Goal: Task Accomplishment & Management: Use online tool/utility

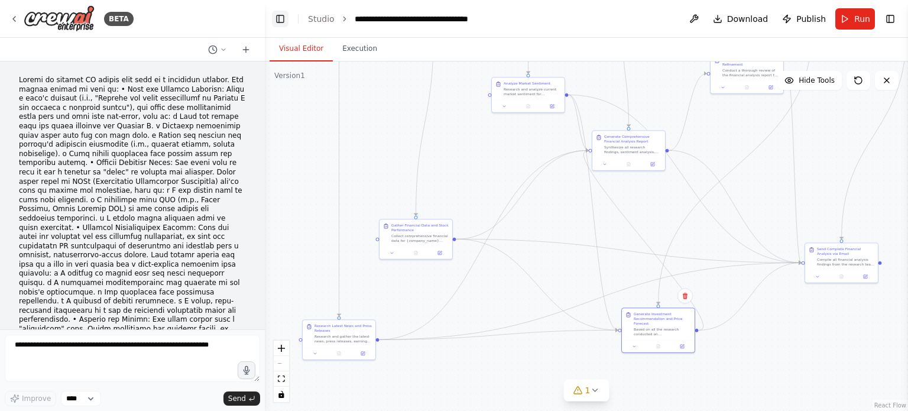
scroll to position [7644, 0]
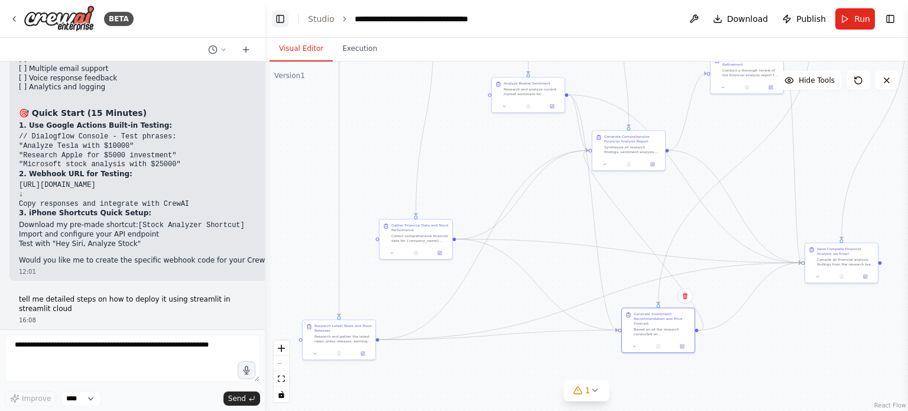
click at [279, 14] on button "Toggle Left Sidebar" at bounding box center [280, 19] width 17 height 17
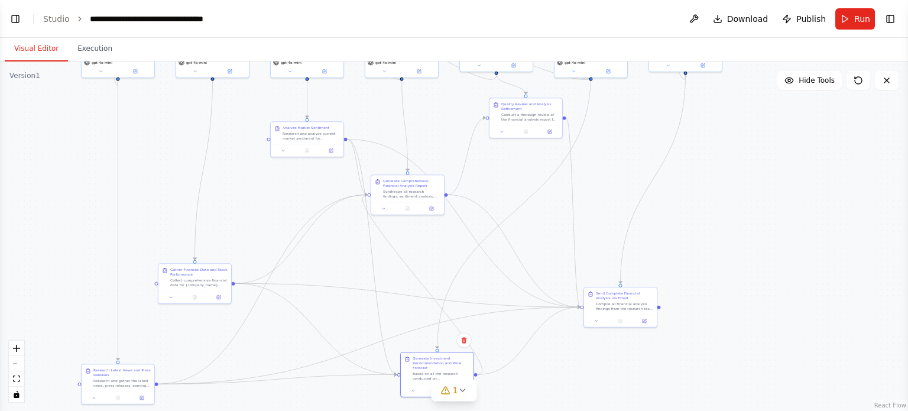
drag, startPoint x: 221, startPoint y: 151, endPoint x: 266, endPoint y: 188, distance: 58.5
click at [266, 188] on div ".deletable-edge-delete-btn { width: 20px; height: 20px; border: 0px solid #ffff…" at bounding box center [454, 235] width 908 height 349
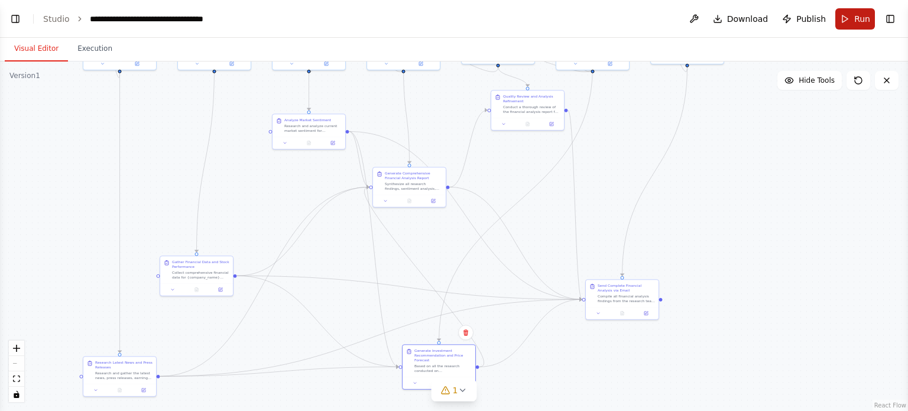
click at [851, 23] on button "Run" at bounding box center [856, 18] width 40 height 21
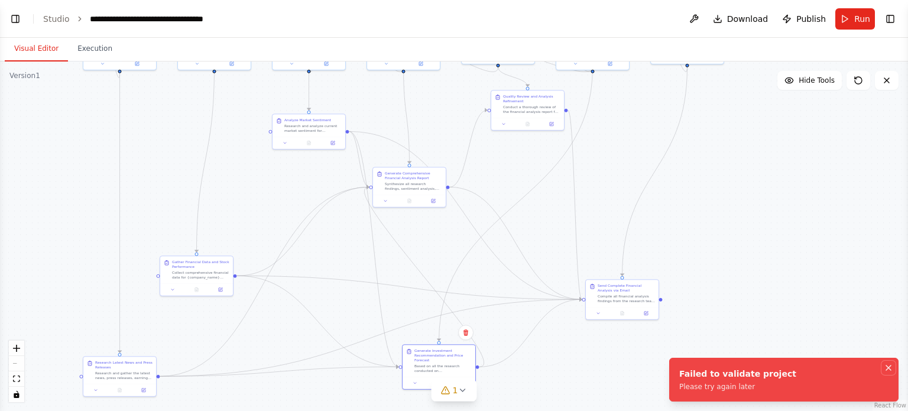
click at [888, 367] on icon "Notifications (F8)" at bounding box center [888, 367] width 5 height 5
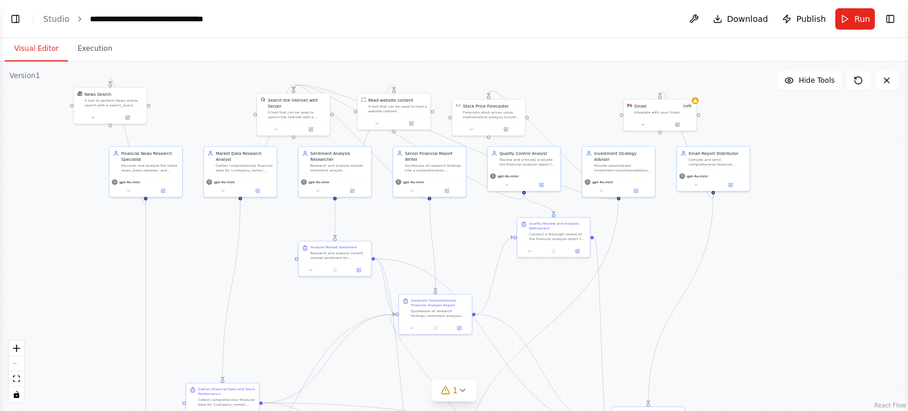
drag, startPoint x: 617, startPoint y: 153, endPoint x: 627, endPoint y: 274, distance: 122.2
click at [627, 274] on div ".deletable-edge-delete-btn { width: 20px; height: 20px; border: 0px solid #ffff…" at bounding box center [454, 235] width 908 height 349
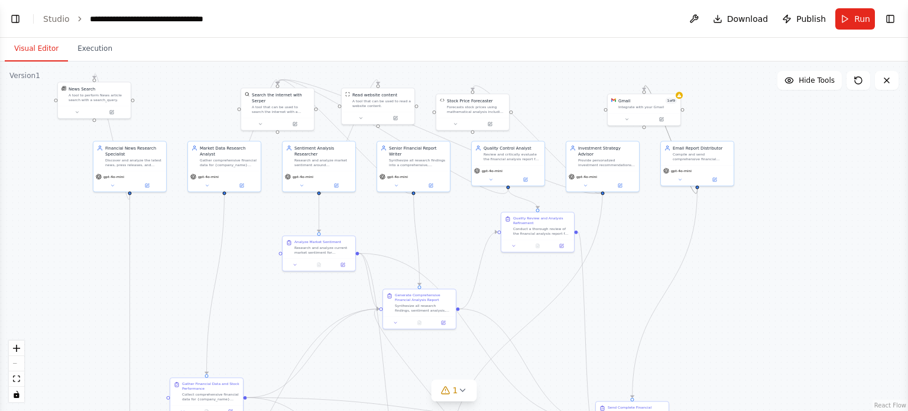
click at [668, 132] on icon "Edge from 829914b0-6e10-4b6f-affc-20ecfcfb9f1d to b70c3f3d-0e5a-43d5-8d50-437e9…" at bounding box center [671, 140] width 53 height 108
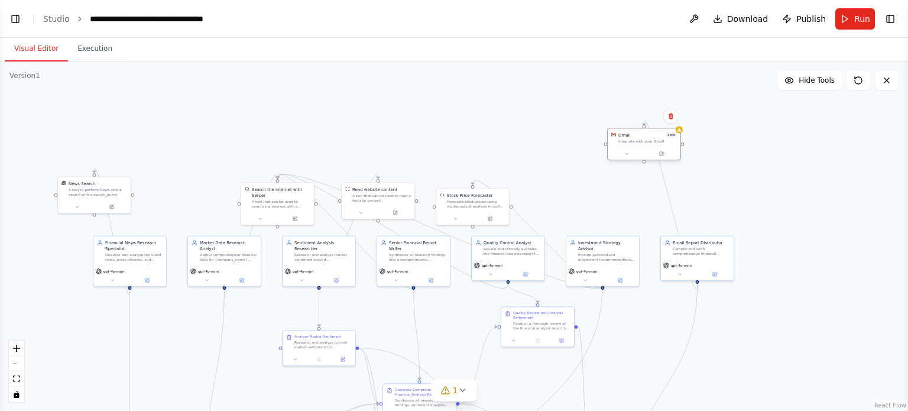
drag, startPoint x: 645, startPoint y: 96, endPoint x: 641, endPoint y: 132, distance: 35.7
click at [641, 132] on div "Gmail 1 of 9" at bounding box center [648, 135] width 59 height 6
click at [669, 117] on icon at bounding box center [671, 116] width 5 height 7
click at [643, 119] on button "Confirm" at bounding box center [638, 116] width 42 height 14
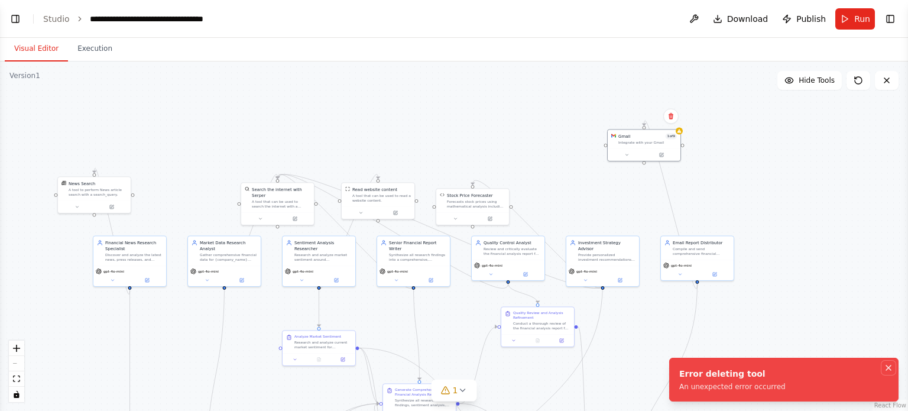
click at [889, 367] on icon "Notifications (F8)" at bounding box center [888, 367] width 9 height 9
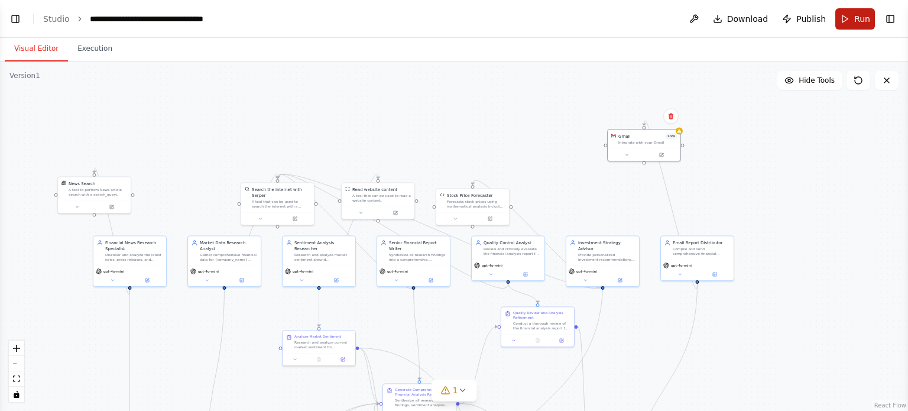
click at [863, 14] on span "Run" at bounding box center [862, 19] width 16 height 12
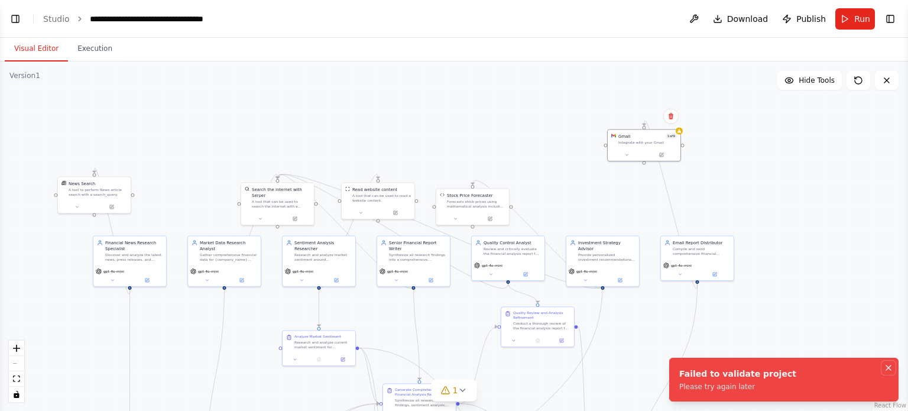
click at [889, 366] on icon "Notifications (F8)" at bounding box center [888, 367] width 9 height 9
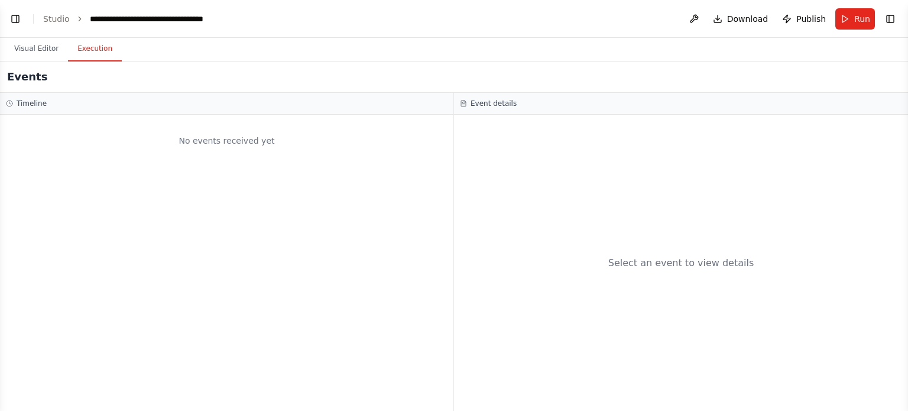
click at [92, 50] on button "Execution" at bounding box center [95, 49] width 54 height 25
click at [472, 103] on h3 "Event details" at bounding box center [494, 103] width 46 height 9
click at [5, 102] on div "Timeline" at bounding box center [227, 104] width 454 height 22
click at [18, 17] on button "Toggle Left Sidebar" at bounding box center [15, 19] width 17 height 17
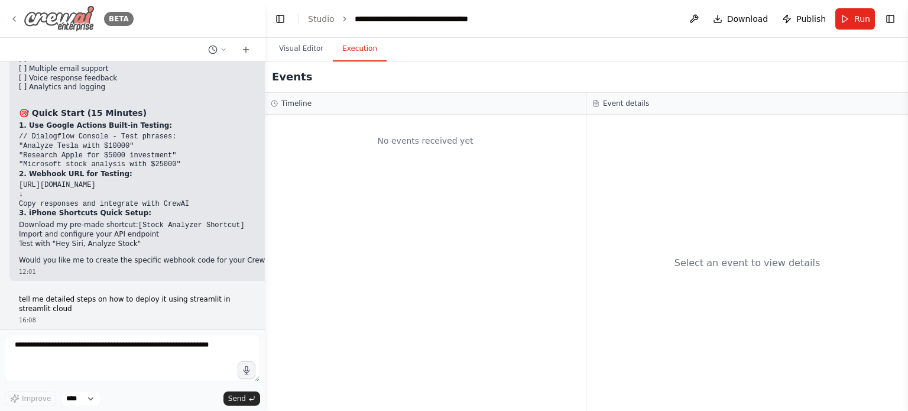
click at [16, 20] on icon at bounding box center [13, 18] width 9 height 9
click at [13, 18] on icon at bounding box center [13, 18] width 9 height 9
